Goal: Task Accomplishment & Management: Manage account settings

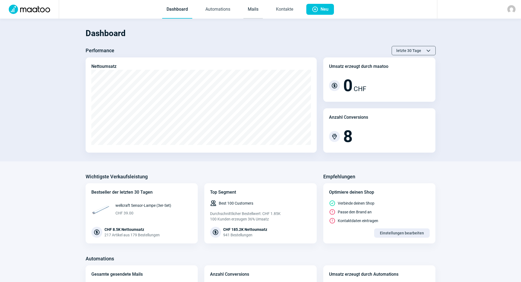
click at [248, 7] on link "Mails" at bounding box center [252, 10] width 19 height 18
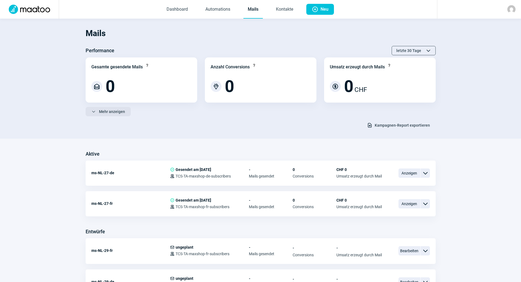
click at [114, 111] on span "Mehr anzeigen" at bounding box center [112, 111] width 26 height 9
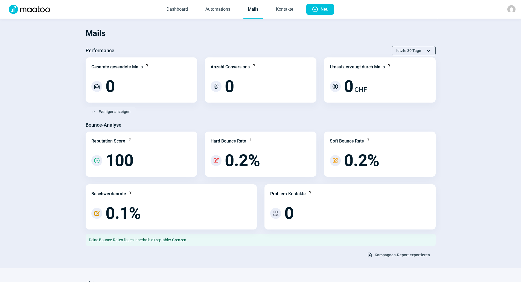
click at [393, 254] on span "Kampagnen-Report exportieren" at bounding box center [401, 254] width 55 height 9
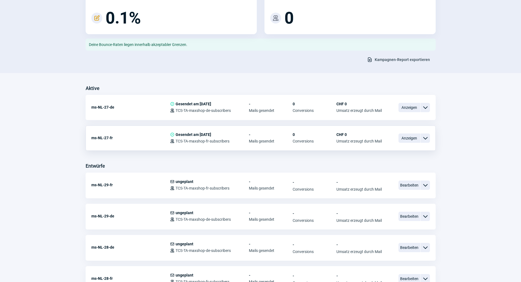
scroll to position [219, 0]
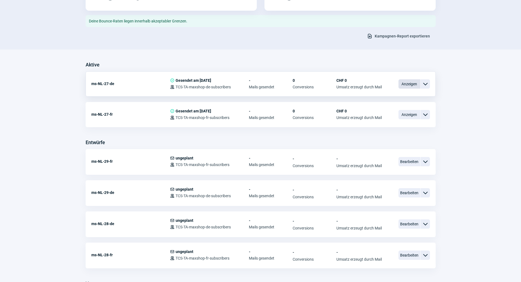
click at [401, 80] on span "Anzeigen" at bounding box center [409, 83] width 22 height 9
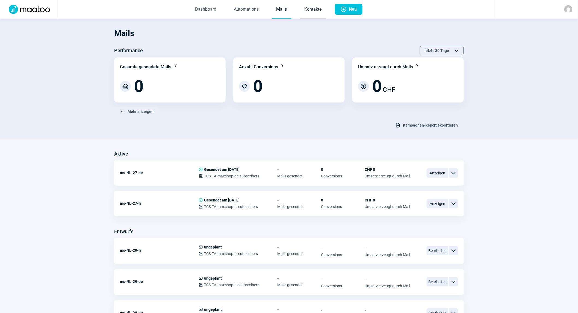
click at [313, 8] on link "Kontakte" at bounding box center [313, 10] width 26 height 18
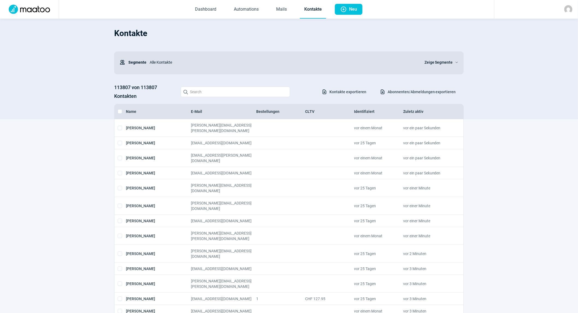
click at [406, 89] on span "Abonnenten/Abmeldungen exportieren" at bounding box center [422, 91] width 68 height 9
click at [434, 63] on span "Zeige Segmente" at bounding box center [439, 62] width 28 height 7
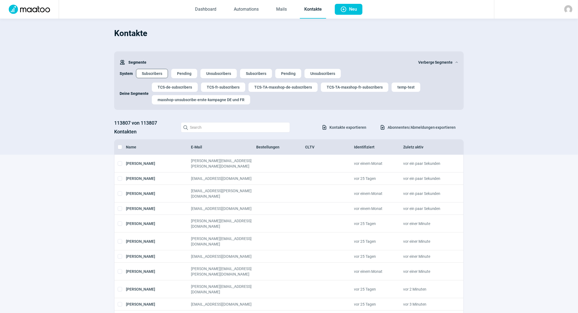
click at [162, 75] on button "Subscribers" at bounding box center [152, 73] width 32 height 9
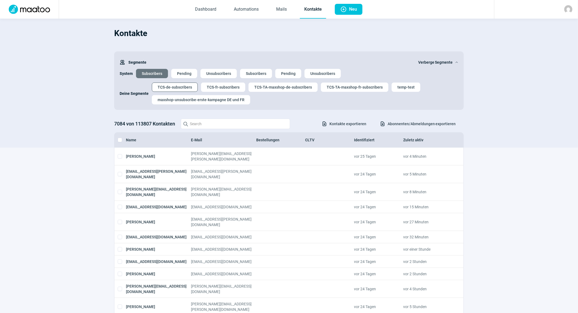
click at [170, 83] on span "TCS-de-subscribers" at bounding box center [175, 87] width 34 height 9
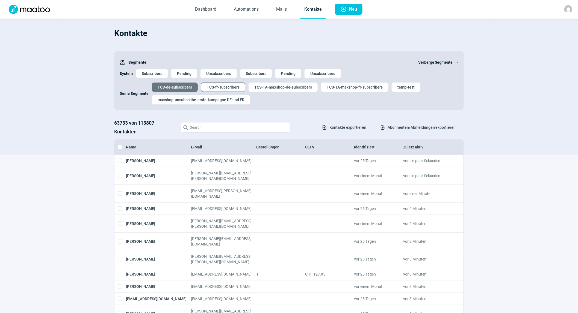
click at [208, 87] on span "TCS-fr-subscribers" at bounding box center [223, 87] width 33 height 9
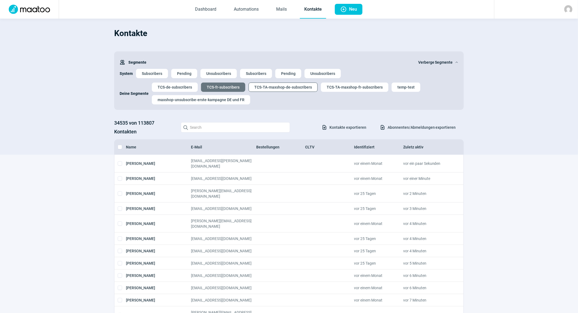
click at [261, 88] on span "TCS-TA-maxshop-de-subscribers" at bounding box center [283, 87] width 58 height 9
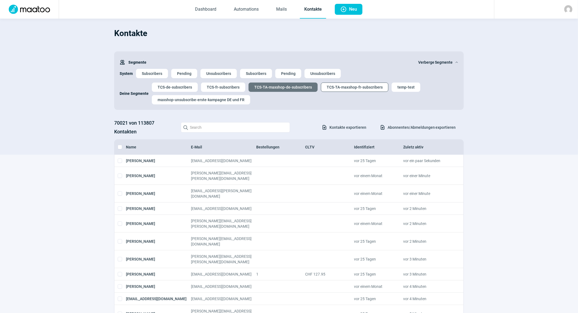
click at [369, 86] on span "TCS-TA-maxshop-fr-subscribers" at bounding box center [355, 87] width 56 height 9
